Goal: Task Accomplishment & Management: Manage account settings

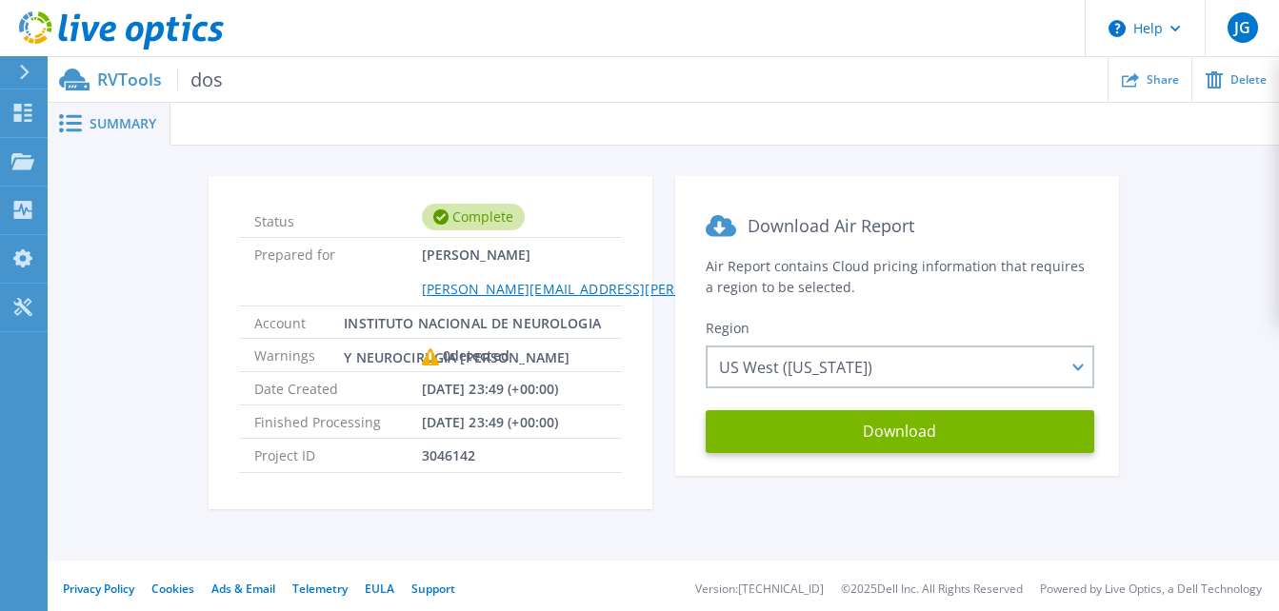
scroll to position [9, 0]
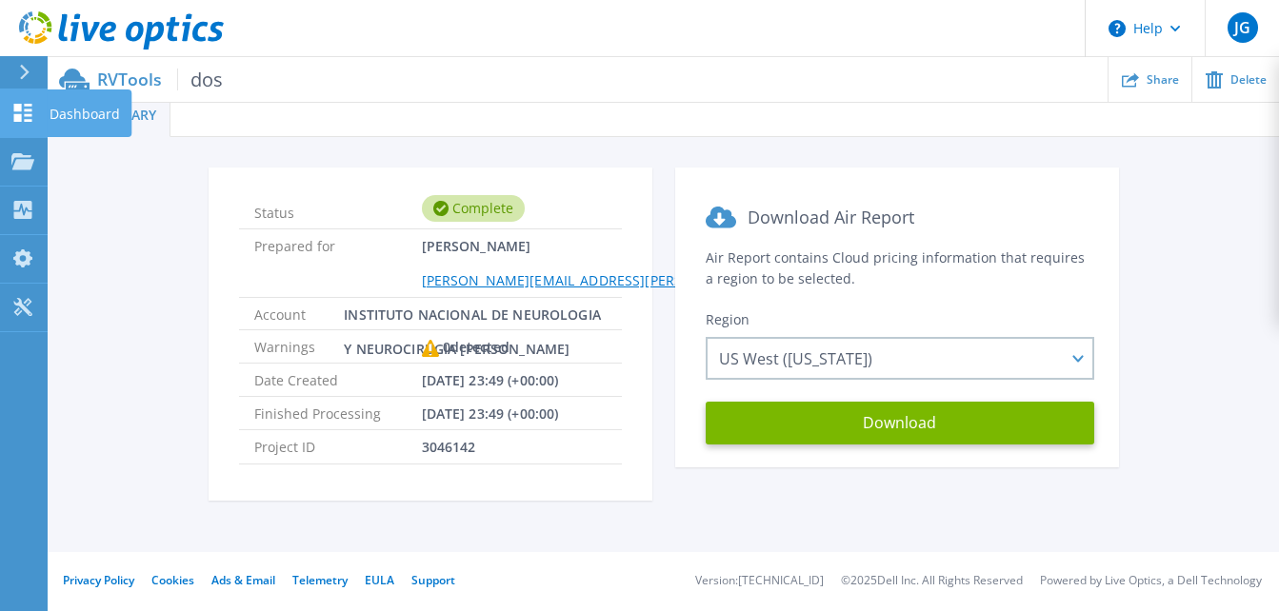
click at [23, 110] on icon at bounding box center [22, 113] width 23 height 18
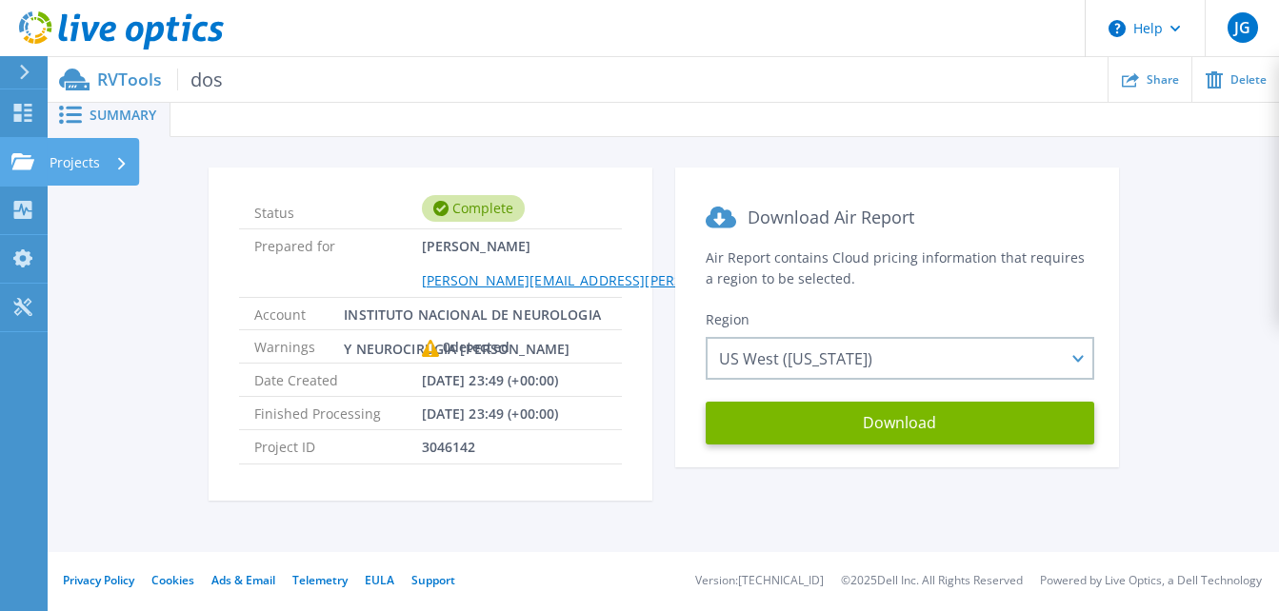
click at [21, 164] on icon at bounding box center [22, 161] width 23 height 16
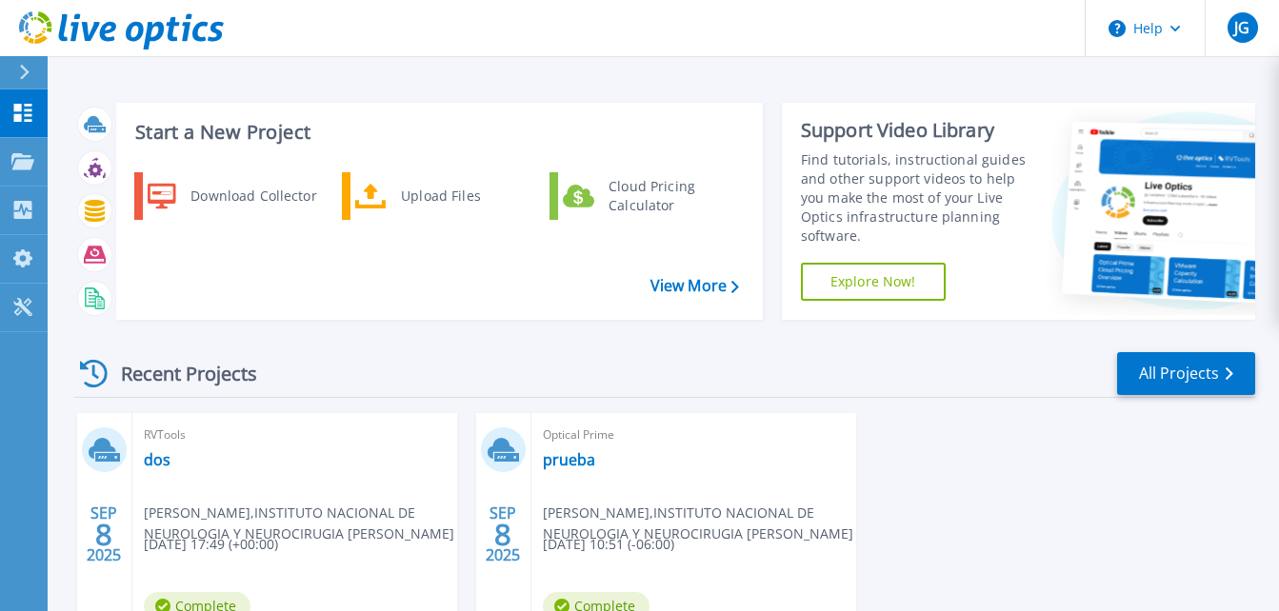
click at [557, 516] on span "jose garduno , INSTITUTO NACIONAL DE NEUROLOGIA Y NEUROCIRUGIA MANUEL VELASCO S…" at bounding box center [699, 524] width 313 height 42
click at [1243, 27] on span "JG" at bounding box center [1241, 27] width 15 height 15
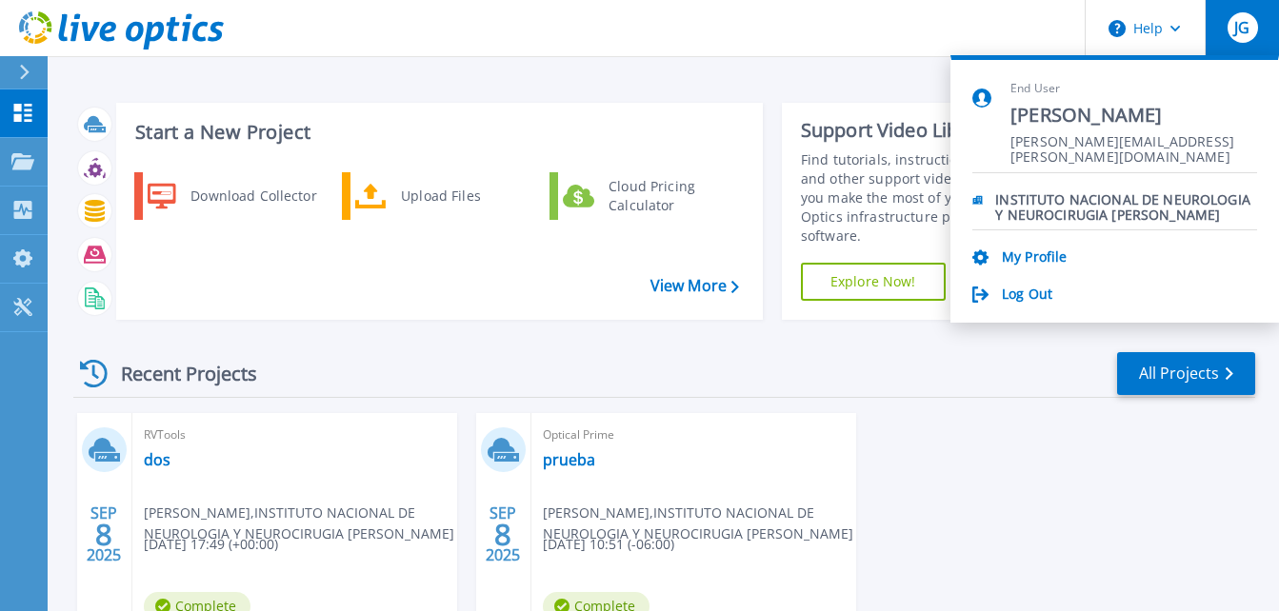
drag, startPoint x: 1055, startPoint y: 226, endPoint x: 1185, endPoint y: 232, distance: 129.7
click at [1056, 226] on li "INSTITUTO NACIONAL DE NEUROLOGIA Y NEUROCIRUGIA [PERSON_NAME]" at bounding box center [1114, 201] width 285 height 57
click at [1138, 199] on p "INSTITUTO NACIONAL DE NEUROLOGIA Y NEUROCIRUGIA [PERSON_NAME]" at bounding box center [1126, 201] width 262 height 18
click at [1025, 255] on link "My Profile" at bounding box center [1034, 258] width 65 height 18
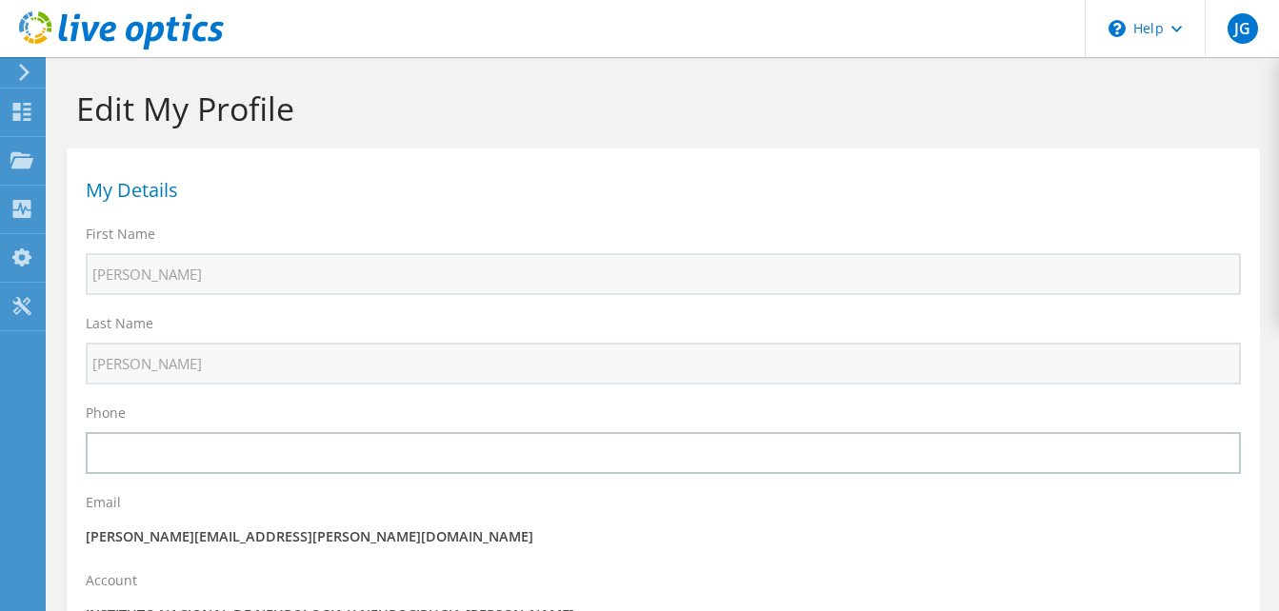
select select "151"
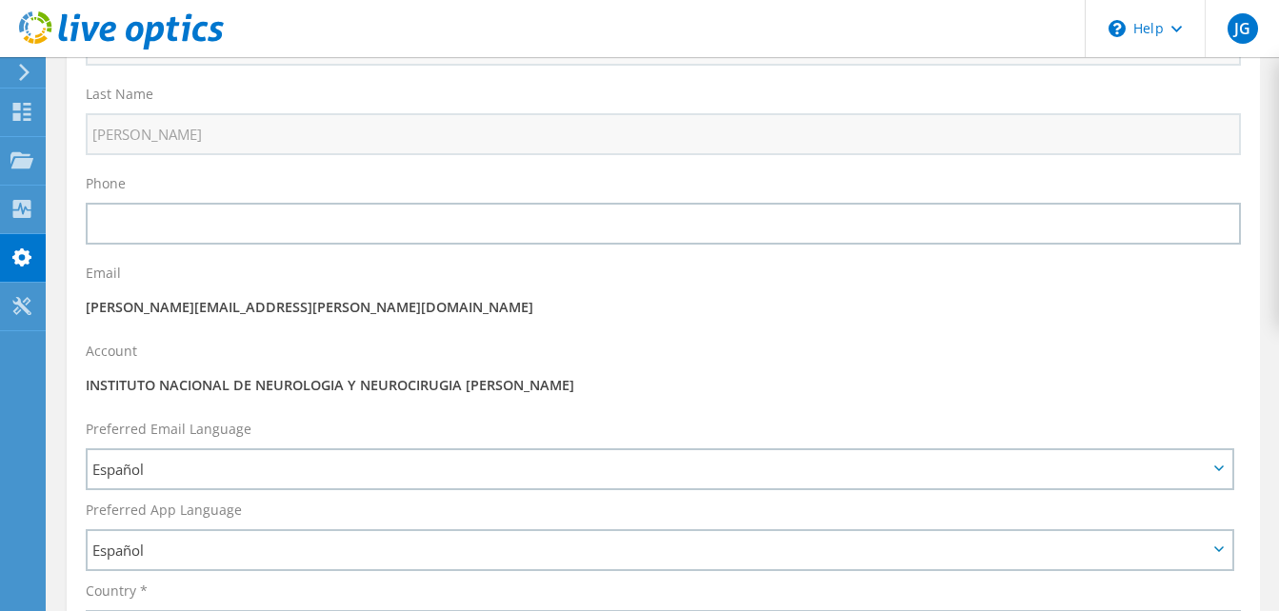
scroll to position [232, 0]
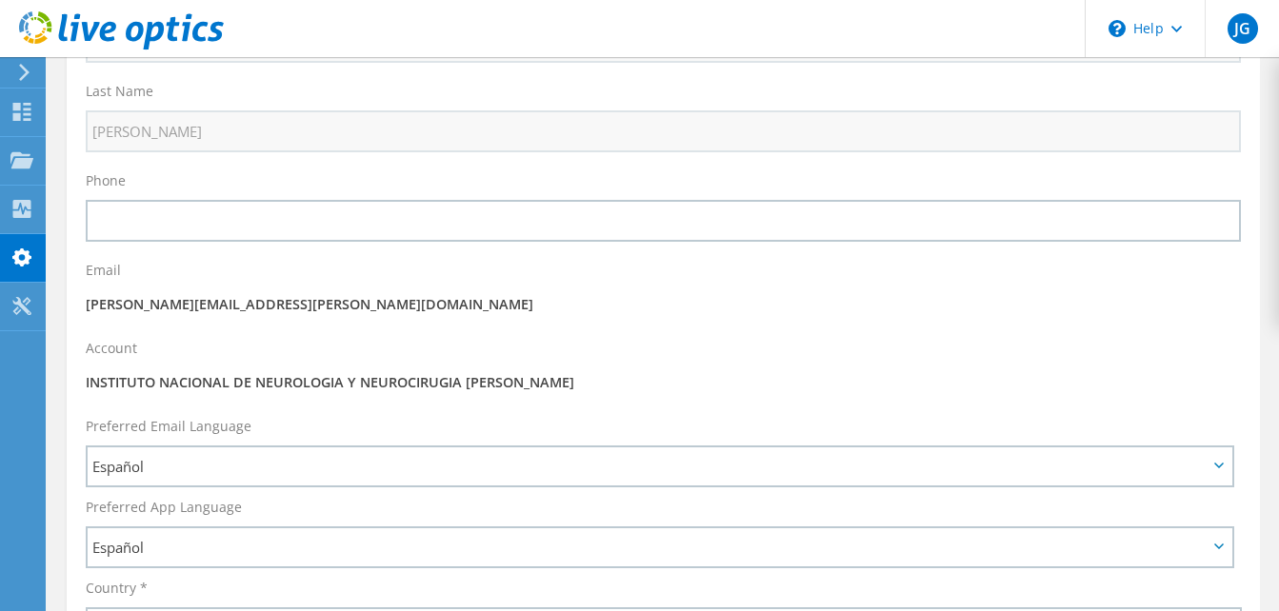
click at [527, 400] on div "Account INSTITUTO NACIONAL DE NEUROLOGIA Y NEUROCIRUGIA [PERSON_NAME]" at bounding box center [663, 368] width 1193 height 78
click at [553, 387] on p "INSTITUTO NACIONAL DE NEUROLOGIA Y NEUROCIRUGIA [PERSON_NAME]" at bounding box center [663, 382] width 1155 height 21
click at [555, 385] on p "INSTITUTO NACIONAL DE NEUROLOGIA Y NEUROCIRUGIA [PERSON_NAME]" at bounding box center [663, 382] width 1155 height 21
drag, startPoint x: 555, startPoint y: 385, endPoint x: 587, endPoint y: 386, distance: 32.4
click at [562, 385] on p "INSTITUTO NACIONAL DE NEUROLOGIA Y NEUROCIRUGIA [PERSON_NAME]" at bounding box center [663, 382] width 1155 height 21
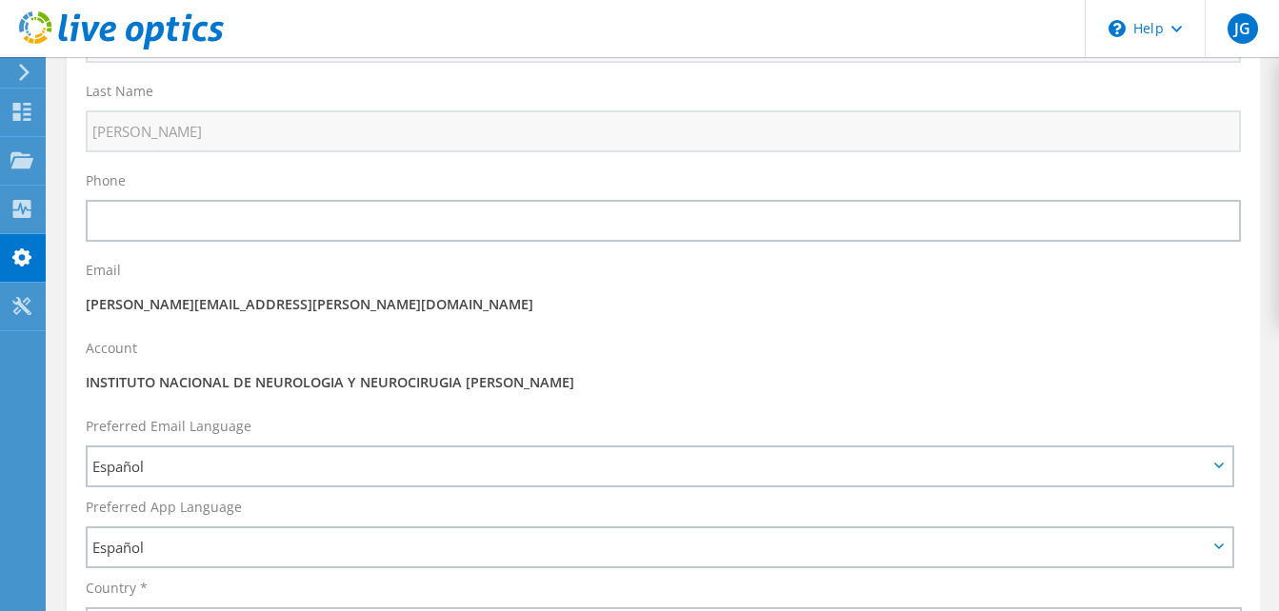
click at [621, 388] on p "INSTITUTO NACIONAL DE NEUROLOGIA Y NEUROCIRUGIA [PERSON_NAME]" at bounding box center [663, 382] width 1155 height 21
drag, startPoint x: 86, startPoint y: 389, endPoint x: 655, endPoint y: 395, distance: 569.4
click at [655, 395] on div "Account INSTITUTO NACIONAL DE NEUROLOGIA Y NEUROCIRUGIA [PERSON_NAME]" at bounding box center [663, 368] width 1193 height 78
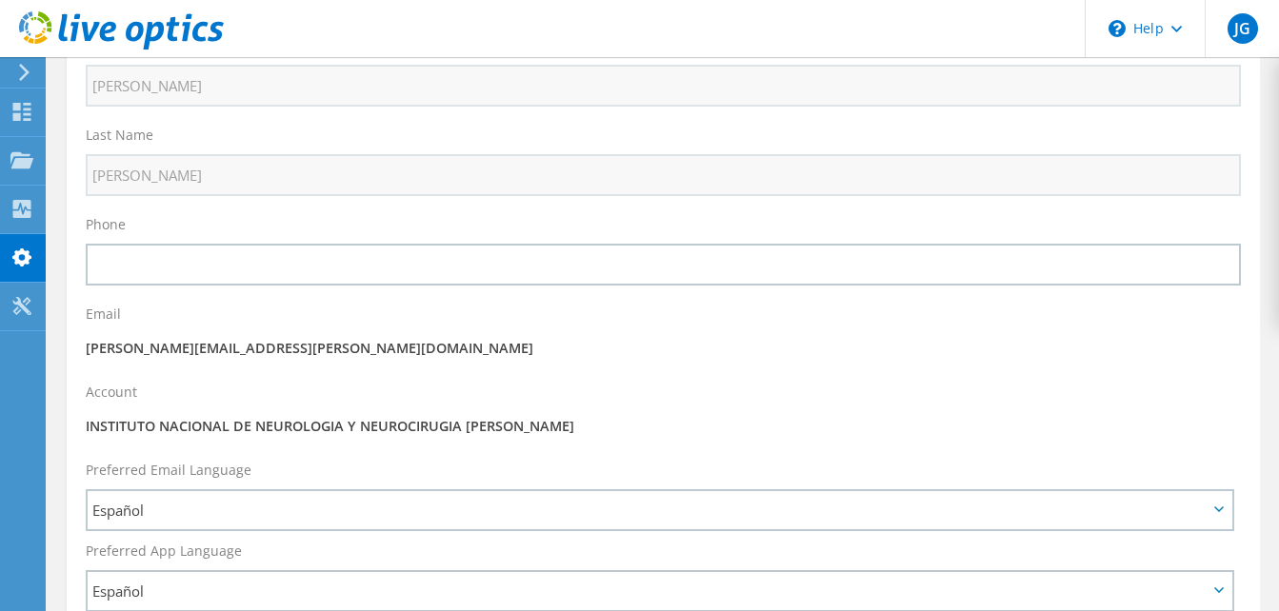
scroll to position [190, 0]
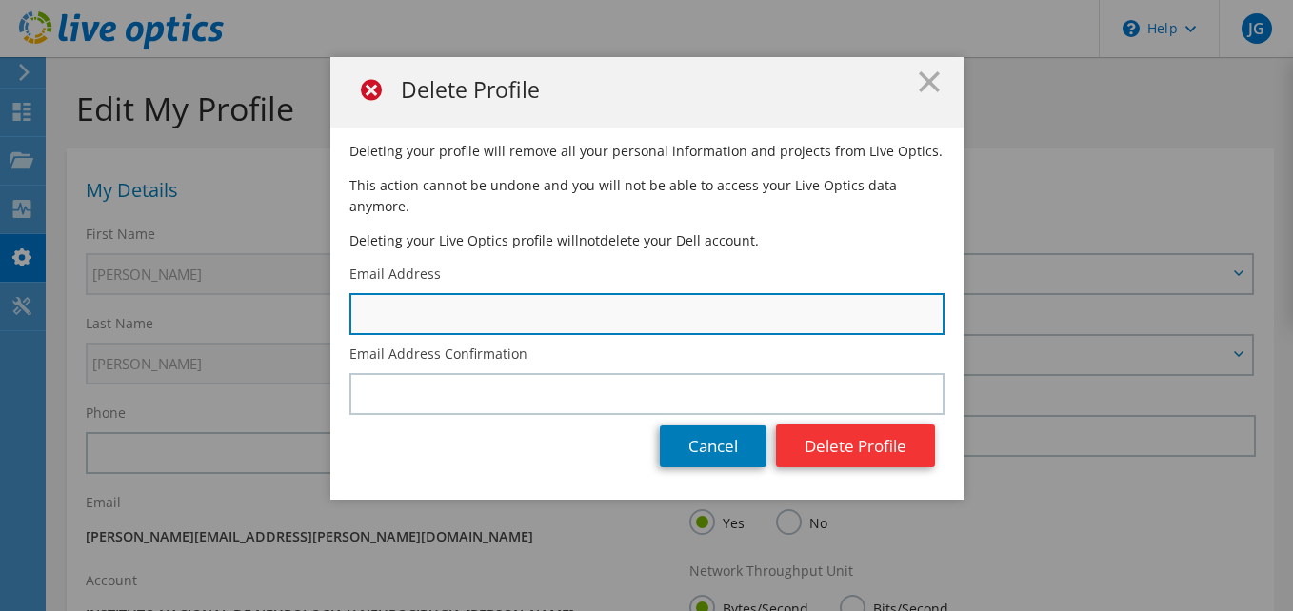
click at [709, 300] on input "text" at bounding box center [646, 314] width 595 height 42
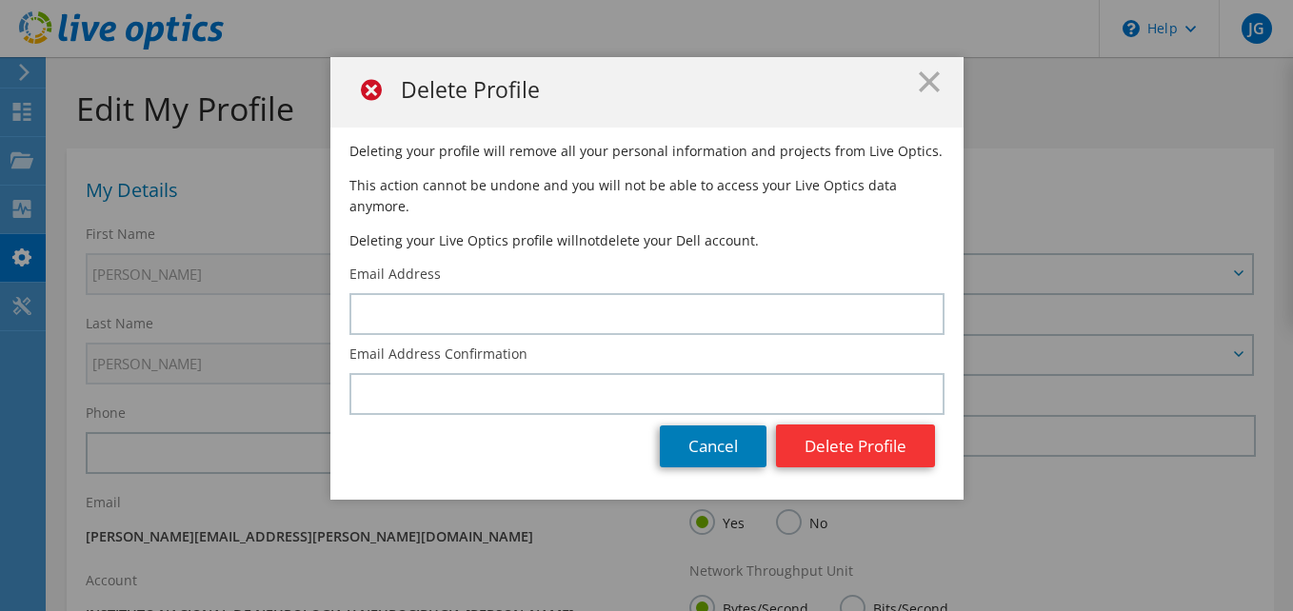
click at [1164, 228] on div "Delete Profile Deleting your profile will remove all your personal information …" at bounding box center [646, 305] width 1293 height 497
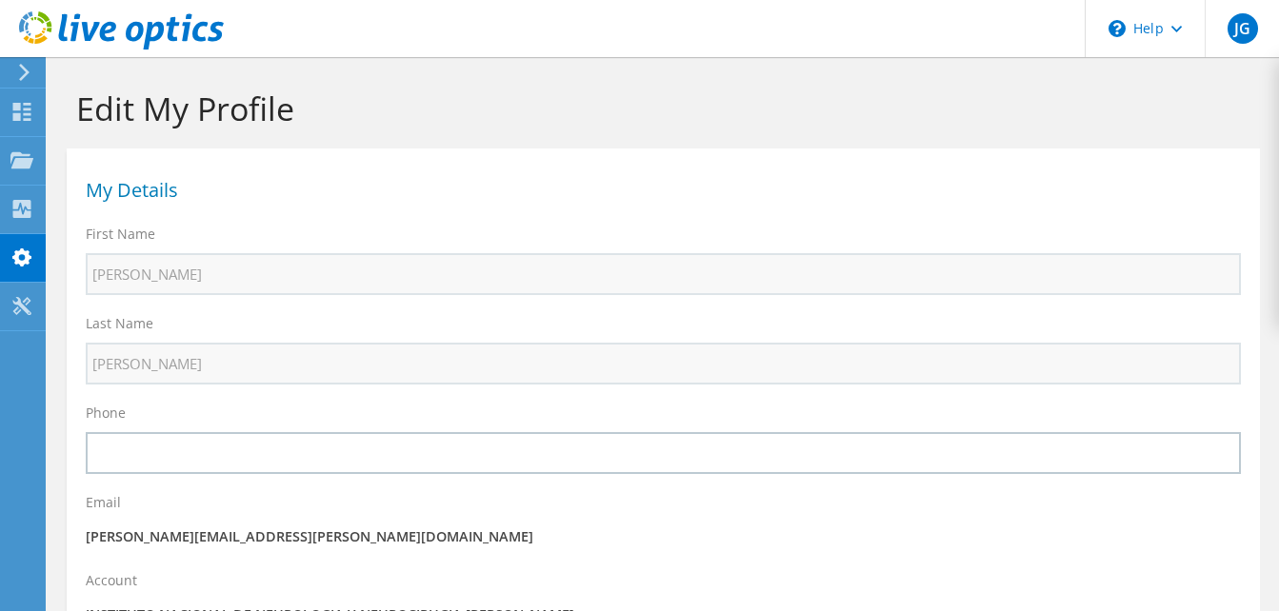
scroll to position [190, 0]
